Goal: Task Accomplishment & Management: Complete application form

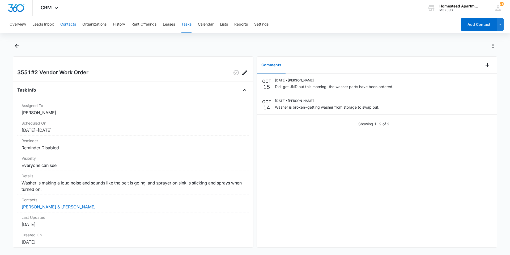
click at [71, 27] on button "Contacts" at bounding box center [68, 24] width 16 height 17
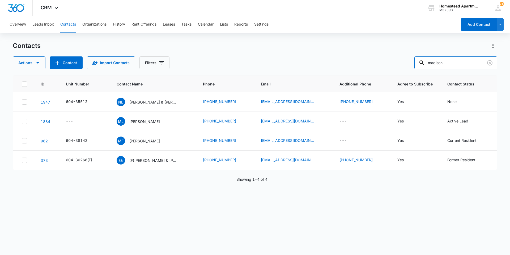
drag, startPoint x: 457, startPoint y: 66, endPoint x: 407, endPoint y: 66, distance: 50.2
click at [407, 66] on div "Actions Contact Import Contacts Filters madison" at bounding box center [255, 62] width 485 height 13
type input "36336"
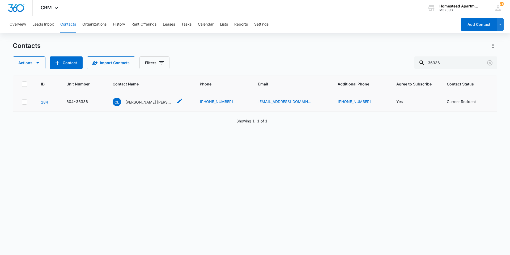
click at [155, 100] on p "[PERSON_NAME] [PERSON_NAME]" at bounding box center [149, 102] width 48 height 6
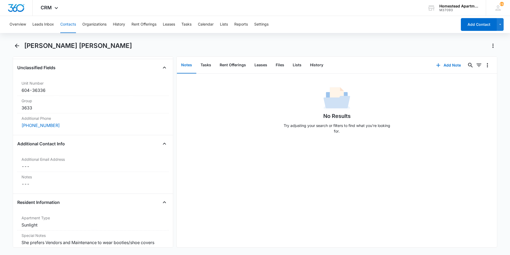
scroll to position [399, 0]
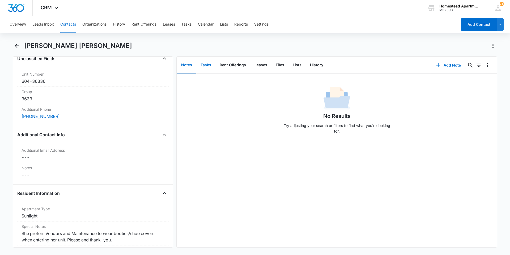
click at [209, 65] on button "Tasks" at bounding box center [205, 65] width 19 height 16
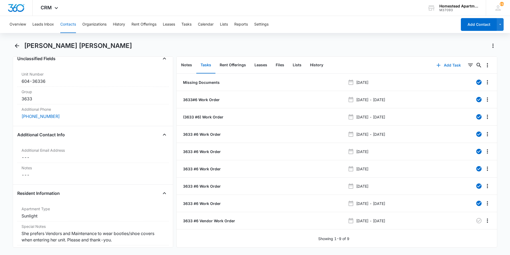
click at [437, 65] on icon "button" at bounding box center [438, 65] width 6 height 6
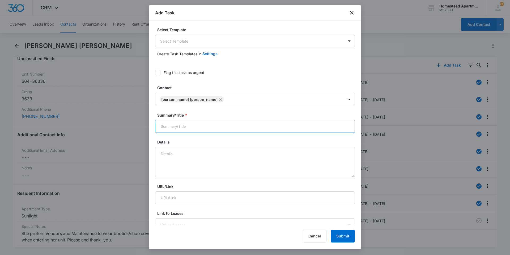
click at [287, 130] on input "Summary/Title *" at bounding box center [255, 126] width 200 height 13
click at [252, 130] on input "Summary/Title *" at bounding box center [255, 126] width 200 height 13
click at [248, 128] on input "Summary/Title *" at bounding box center [255, 126] width 200 height 13
type input "3633#6 W/O"
click at [176, 150] on textarea "Details" at bounding box center [255, 162] width 200 height 30
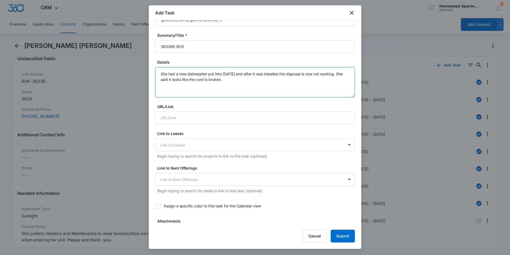
scroll to position [213, 0]
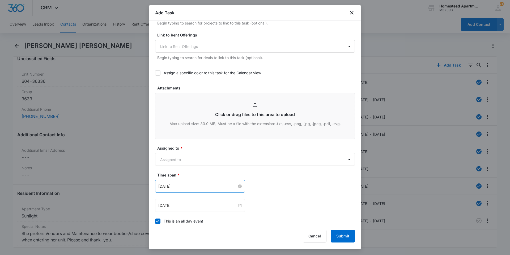
type textarea "She had a new dishwasher put into [DATE] and after it was installed the disposa…"
click at [223, 186] on input "[DATE]" at bounding box center [197, 186] width 79 height 6
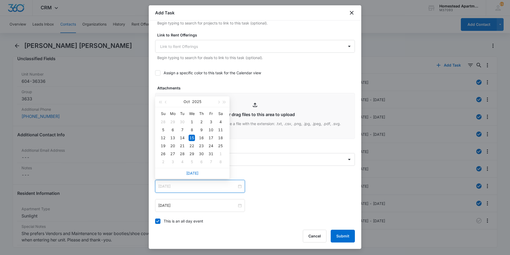
type input "[DATE]"
click at [192, 136] on div "15" at bounding box center [192, 137] width 6 height 6
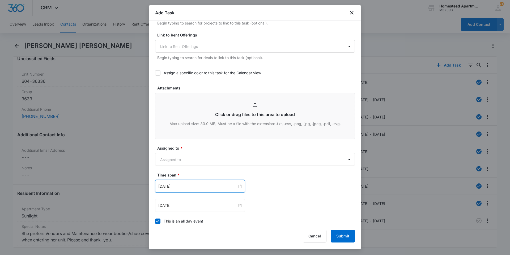
click at [280, 190] on div "[DATE] [DATE] Su Mo Tu We Th Fr Sa 28 29 30 1 2 3 4 5 6 7 8 9 10 11 12 13 14 15…" at bounding box center [255, 186] width 200 height 13
click at [205, 207] on input "[DATE]" at bounding box center [197, 205] width 79 height 6
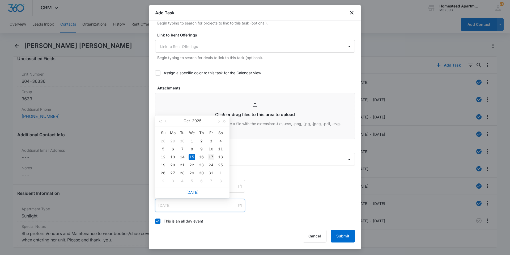
type input "[DATE]"
click at [213, 157] on div "17" at bounding box center [211, 157] width 6 height 6
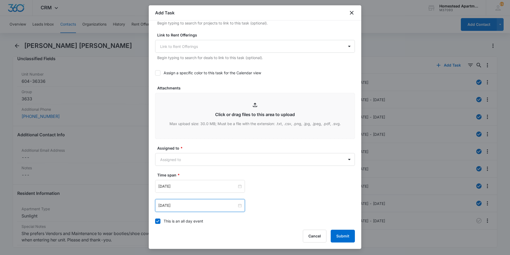
click at [274, 193] on div "[DATE] [DATE] Su Mo Tu We Th Fr Sa 28 29 30 1 2 3 4 5 6 7 8 9 10 11 12 13 14 15…" at bounding box center [255, 196] width 200 height 32
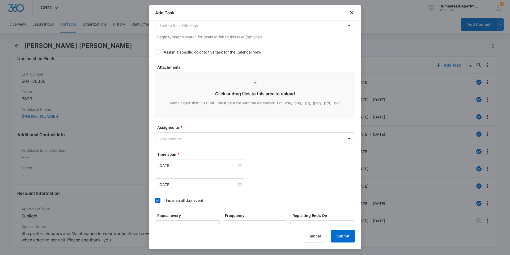
scroll to position [239, 0]
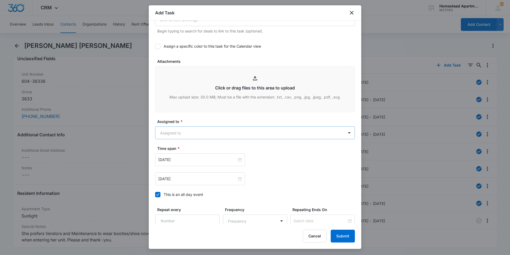
click at [214, 133] on body "CRM Apps Reputation Websites Forms CRM Email Social Content Intelligence Files …" at bounding box center [255, 127] width 510 height 255
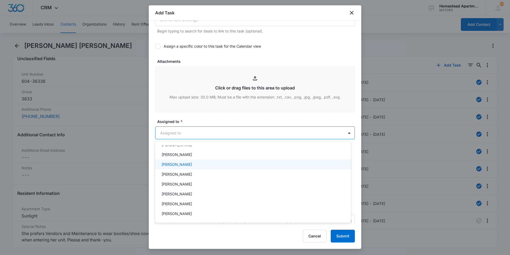
scroll to position [0, 0]
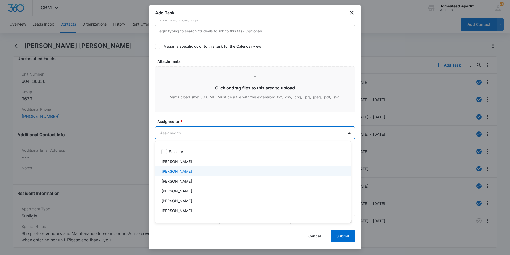
click at [180, 172] on p "[PERSON_NAME]" at bounding box center [177, 171] width 31 height 6
click at [253, 118] on div at bounding box center [255, 127] width 510 height 255
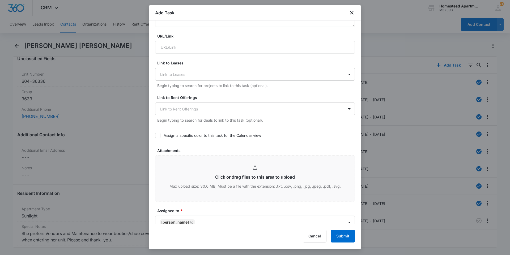
scroll to position [266, 0]
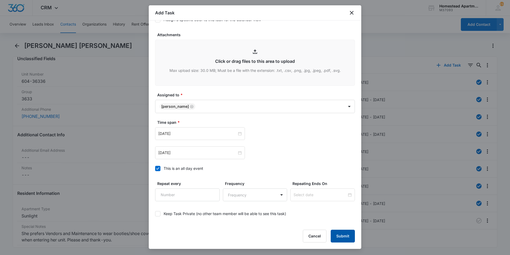
click at [342, 239] on button "Submit" at bounding box center [343, 235] width 24 height 13
